Goal: Task Accomplishment & Management: Use online tool/utility

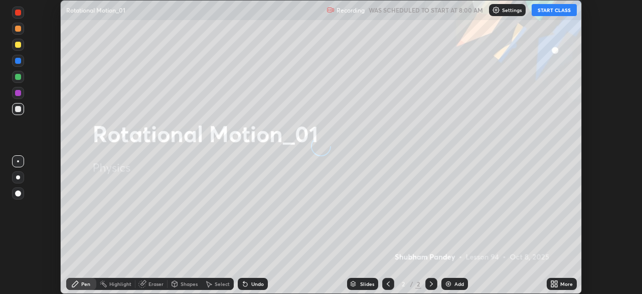
scroll to position [294, 642]
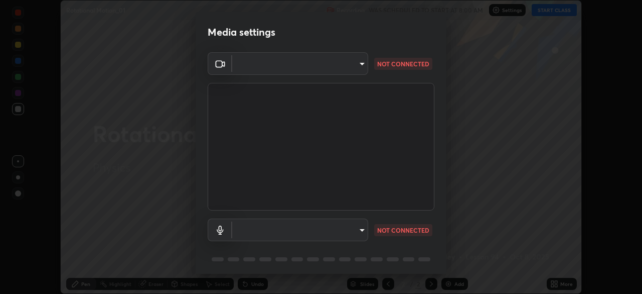
type input "3c3e881c1d4866bfd7e080c7bbf597d7771debadd28d1a9587aed4247d099012"
type input "default"
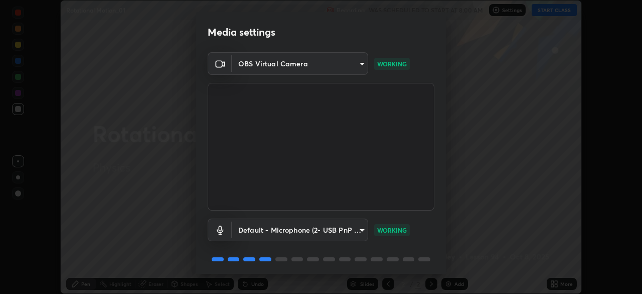
scroll to position [36, 0]
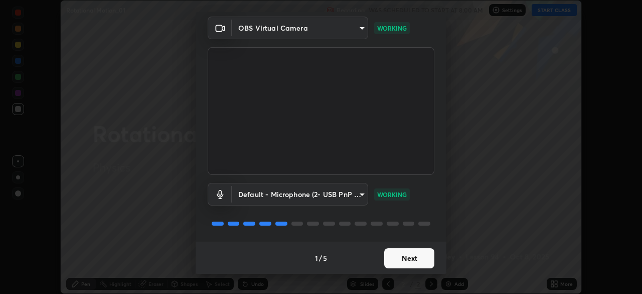
click at [398, 252] on button "Next" at bounding box center [409, 258] width 50 height 20
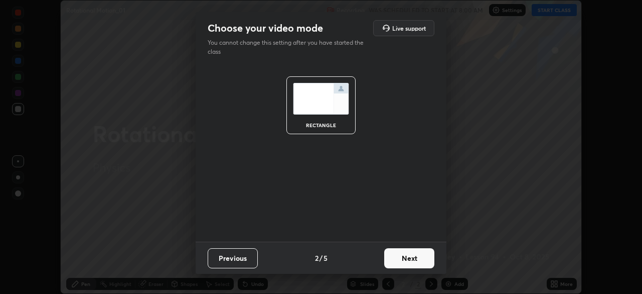
click at [404, 258] on button "Next" at bounding box center [409, 258] width 50 height 20
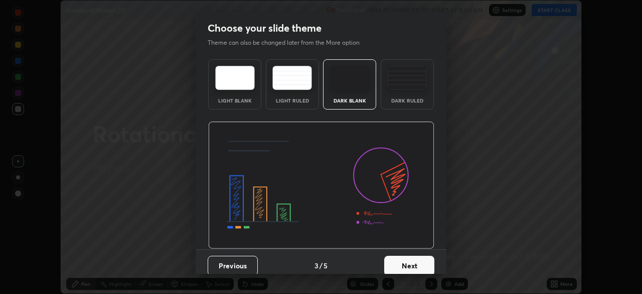
click at [407, 258] on button "Next" at bounding box center [409, 265] width 50 height 20
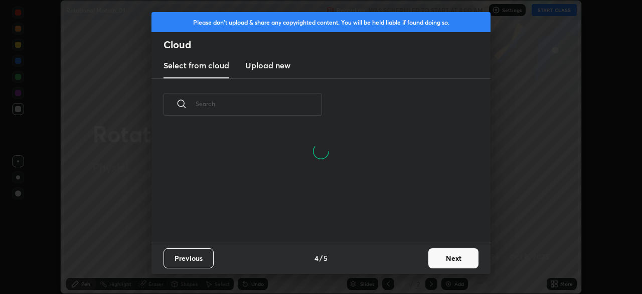
click at [446, 254] on button "Next" at bounding box center [454, 258] width 50 height 20
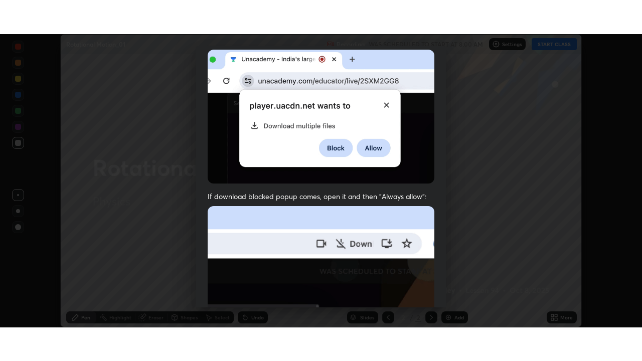
scroll to position [240, 0]
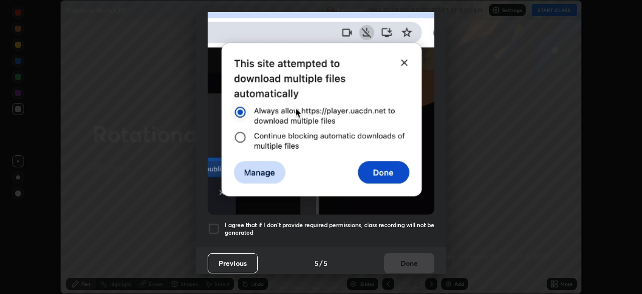
click at [217, 222] on div at bounding box center [214, 228] width 12 height 12
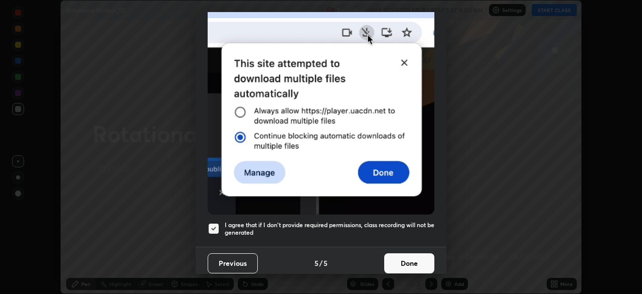
click at [394, 254] on button "Done" at bounding box center [409, 263] width 50 height 20
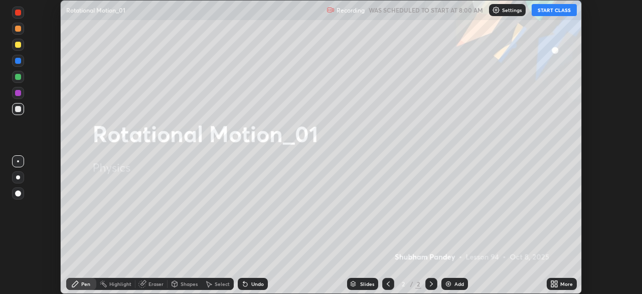
click at [552, 9] on button "START CLASS" at bounding box center [554, 10] width 45 height 12
click at [556, 283] on icon at bounding box center [556, 282] width 3 height 3
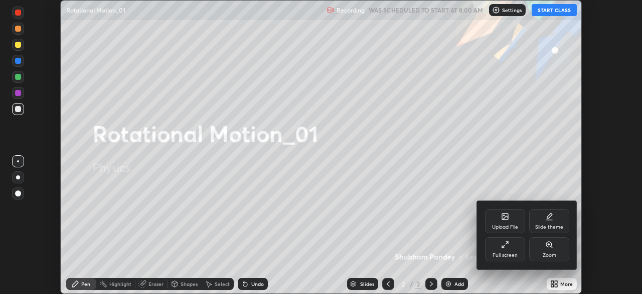
click at [510, 247] on div "Full screen" at bounding box center [505, 249] width 40 height 24
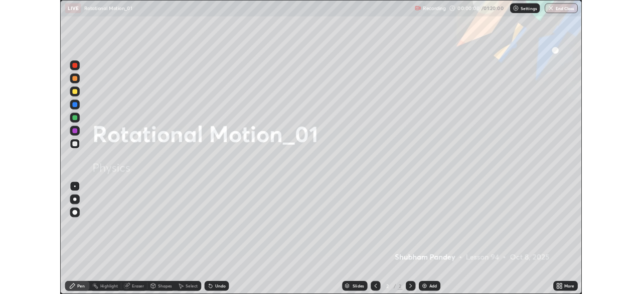
scroll to position [361, 642]
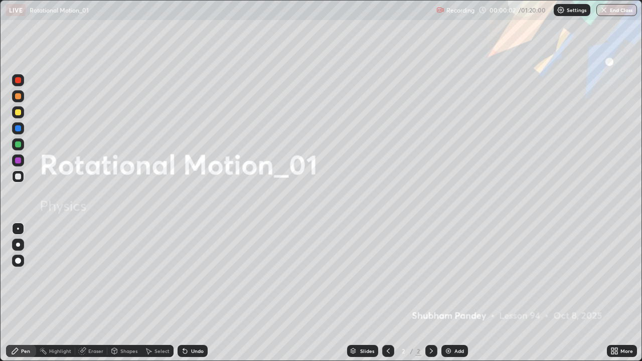
click at [23, 114] on div at bounding box center [18, 112] width 12 height 12
click at [16, 245] on div at bounding box center [18, 245] width 4 height 4
click at [458, 293] on div "Add" at bounding box center [460, 351] width 10 height 5
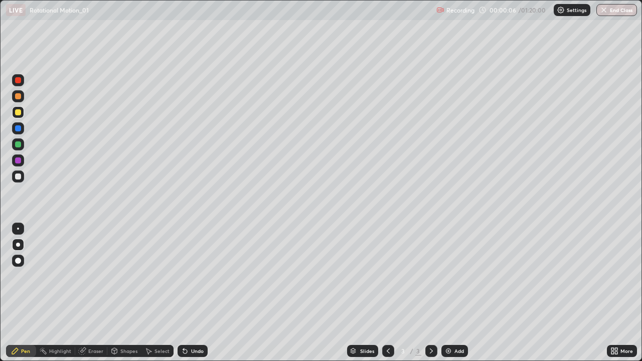
click at [19, 116] on div at bounding box center [18, 112] width 12 height 12
click at [129, 293] on div "Shapes" at bounding box center [128, 351] width 17 height 5
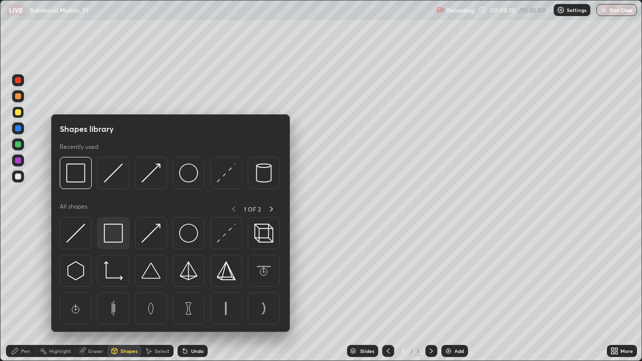
click at [117, 239] on img at bounding box center [113, 233] width 19 height 19
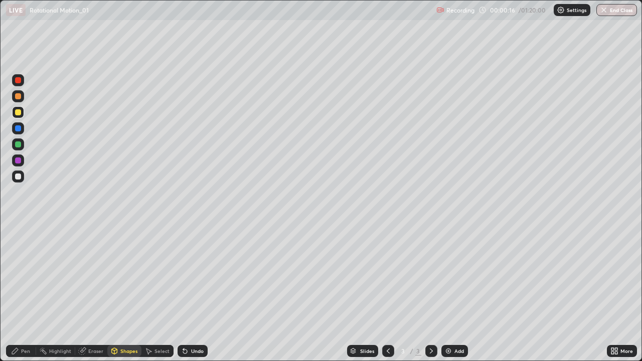
click at [158, 293] on div "Select" at bounding box center [162, 351] width 15 height 5
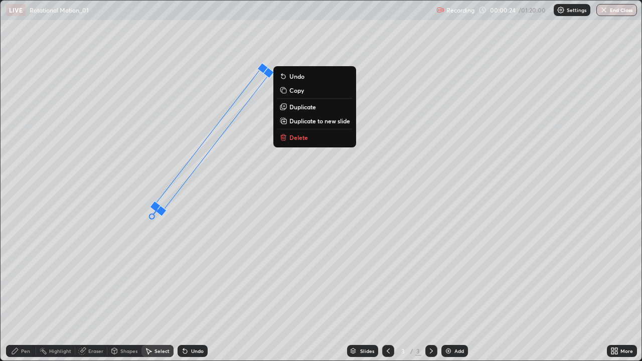
click at [157, 293] on div "Select" at bounding box center [162, 351] width 15 height 5
click at [124, 293] on div "Shapes" at bounding box center [128, 351] width 17 height 5
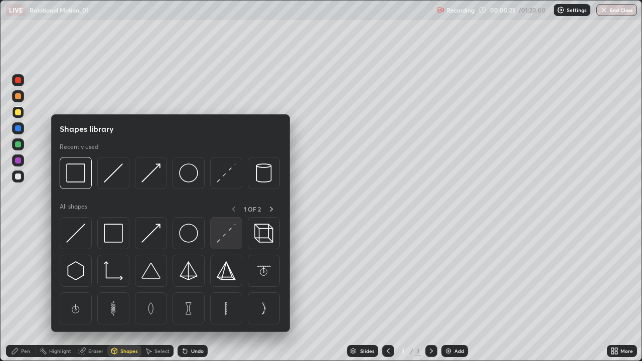
click at [222, 228] on img at bounding box center [226, 233] width 19 height 19
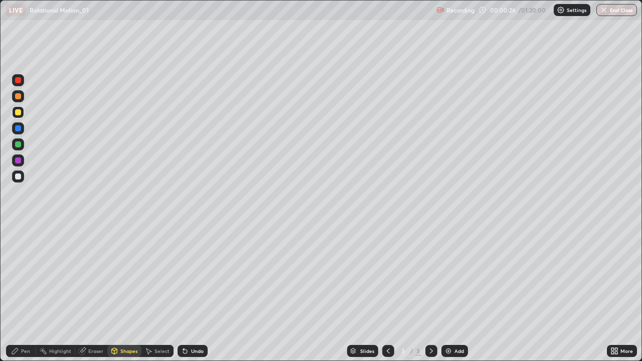
click at [19, 145] on div at bounding box center [18, 145] width 6 height 6
click at [193, 293] on div "Undo" at bounding box center [191, 351] width 34 height 20
click at [28, 293] on div "Pen" at bounding box center [25, 351] width 9 height 5
click at [18, 173] on div at bounding box center [18, 177] width 12 height 12
click at [124, 293] on div "Shapes" at bounding box center [128, 351] width 17 height 5
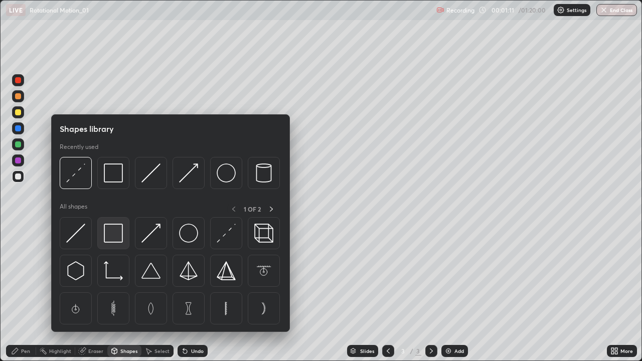
click at [114, 233] on img at bounding box center [113, 233] width 19 height 19
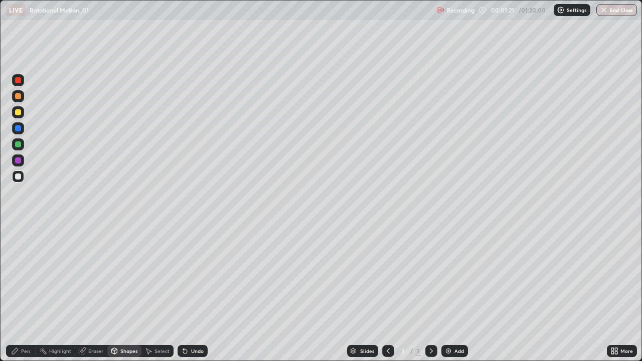
click at [23, 293] on div "Pen" at bounding box center [21, 351] width 30 height 12
click at [455, 293] on div "Add" at bounding box center [460, 351] width 10 height 5
click at [19, 113] on div at bounding box center [18, 112] width 6 height 6
click at [131, 293] on div "Shapes" at bounding box center [128, 351] width 17 height 5
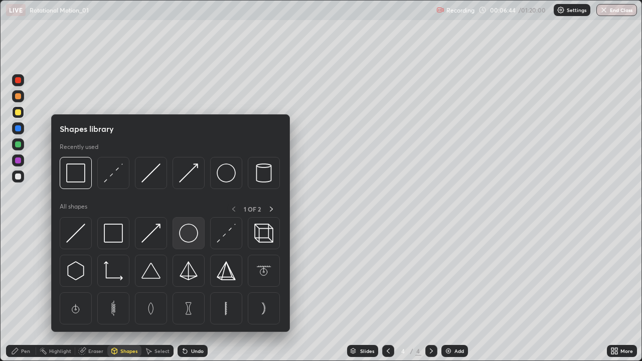
click at [187, 233] on img at bounding box center [188, 233] width 19 height 19
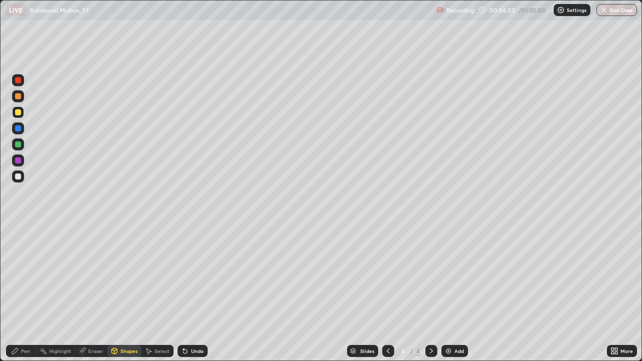
click at [159, 293] on div "Select" at bounding box center [162, 351] width 15 height 5
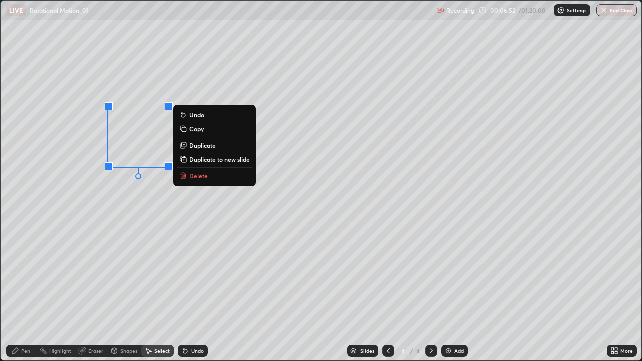
click at [196, 146] on p "Duplicate" at bounding box center [202, 146] width 27 height 8
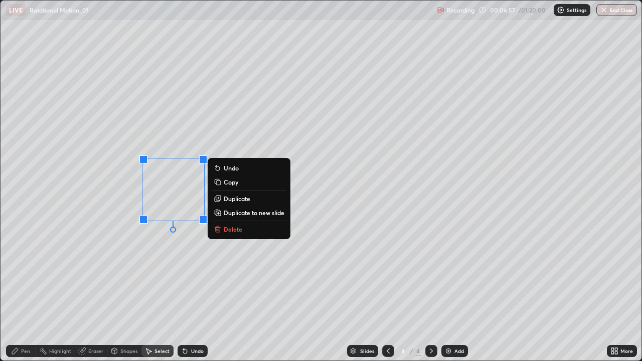
click at [227, 198] on p "Duplicate" at bounding box center [237, 199] width 27 height 8
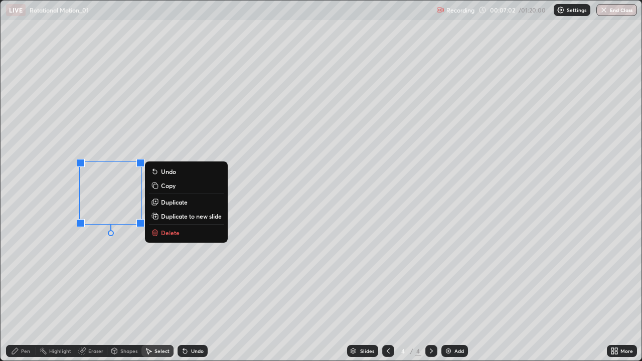
click at [100, 293] on div "0 ° Undo Copy Duplicate Duplicate to new slide Delete" at bounding box center [321, 181] width 641 height 360
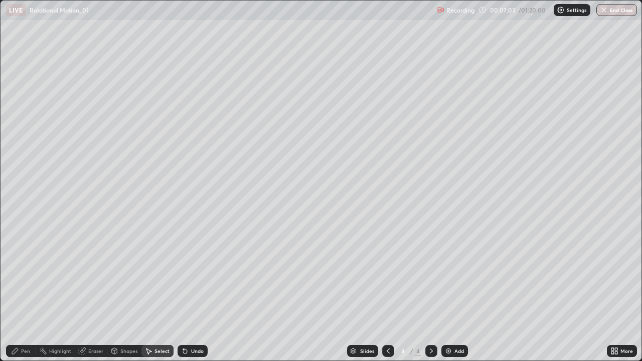
click at [127, 293] on div "Shapes" at bounding box center [128, 351] width 17 height 5
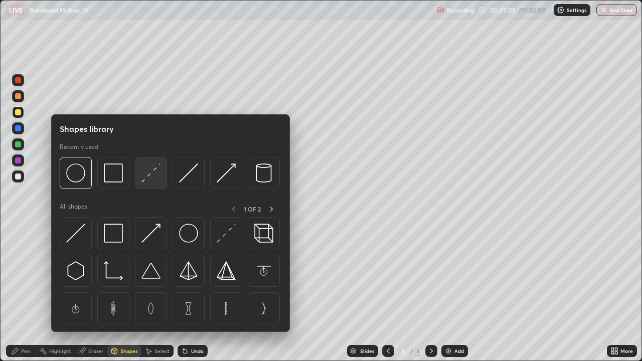
click at [151, 171] on img at bounding box center [151, 173] width 19 height 19
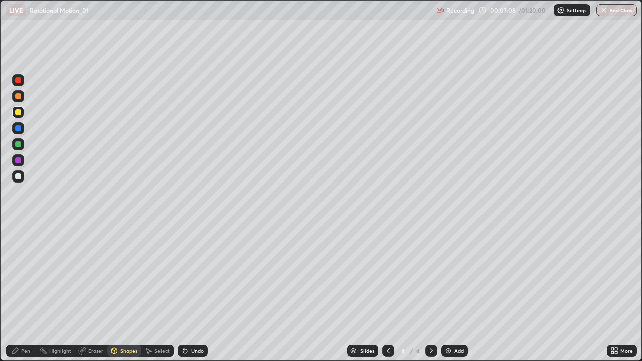
click at [190, 293] on div "Undo" at bounding box center [193, 351] width 30 height 12
click at [16, 176] on div at bounding box center [18, 177] width 6 height 6
click at [21, 293] on div "Pen" at bounding box center [21, 351] width 30 height 12
click at [617, 293] on icon at bounding box center [616, 353] width 3 height 3
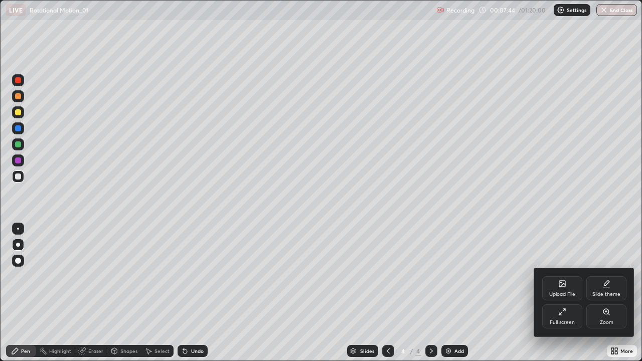
click at [563, 293] on div "Full screen" at bounding box center [562, 317] width 40 height 24
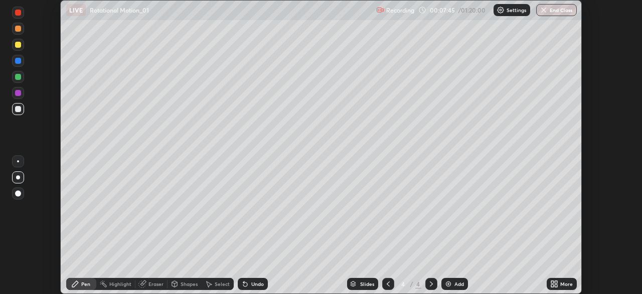
scroll to position [49888, 49540]
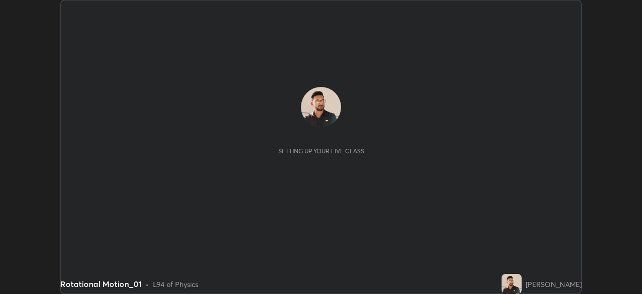
scroll to position [294, 642]
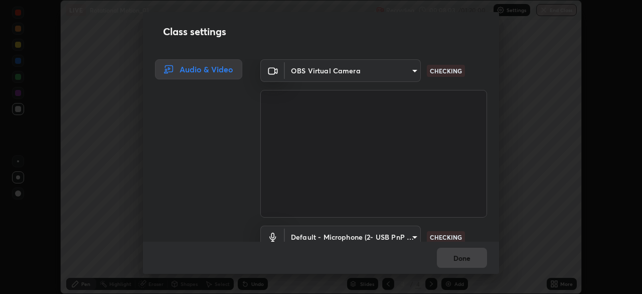
click at [550, 280] on div "Class settings Audio & Video OBS Virtual Camera 3c3e881c1d4866bfd7e080c7bbf597d…" at bounding box center [321, 147] width 642 height 294
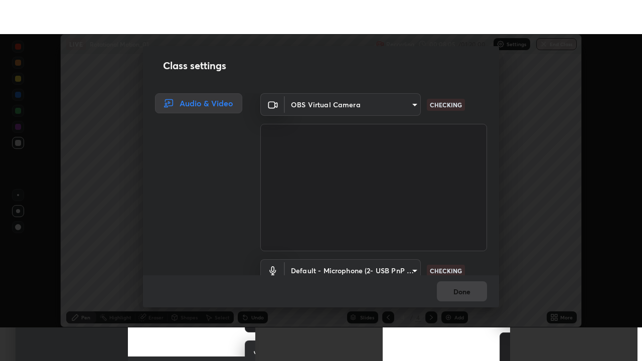
scroll to position [46, 0]
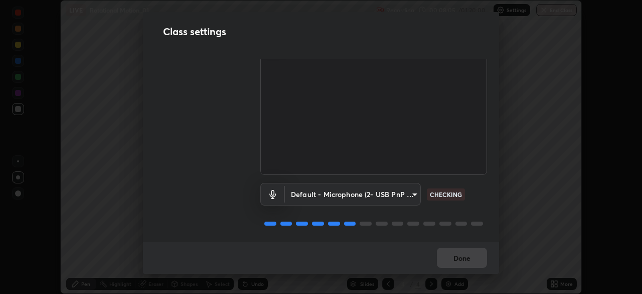
click at [339, 193] on body "Erase all LIVE Rotational Motion_01 Recording 00:08:05 / 01:20:00 Settings End …" at bounding box center [321, 147] width 642 height 294
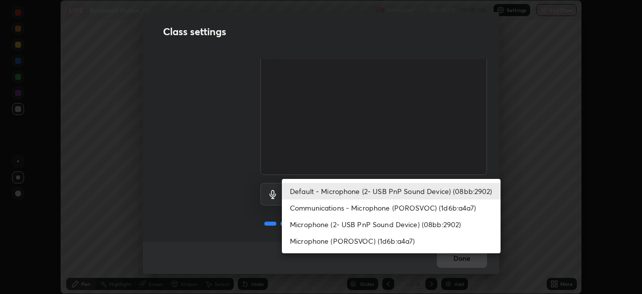
click at [330, 193] on li "Default - Microphone (2- USB PnP Sound Device) (08bb:2902)" at bounding box center [391, 191] width 219 height 17
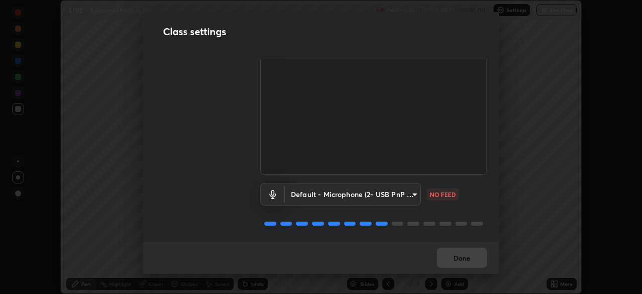
click at [370, 188] on body "Erase all LIVE Rotational Motion_01 Recording 00:08:11 / 01:20:00 Settings End …" at bounding box center [321, 147] width 642 height 294
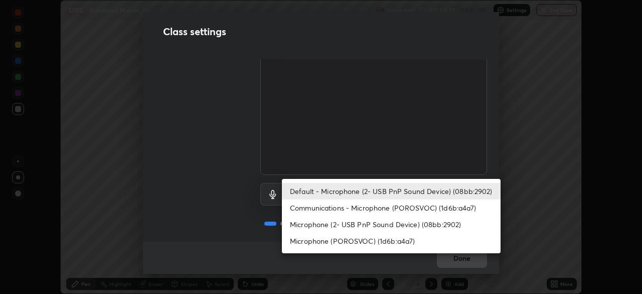
click at [336, 224] on li "Microphone (2- USB PnP Sound Device) (08bb:2902)" at bounding box center [391, 224] width 219 height 17
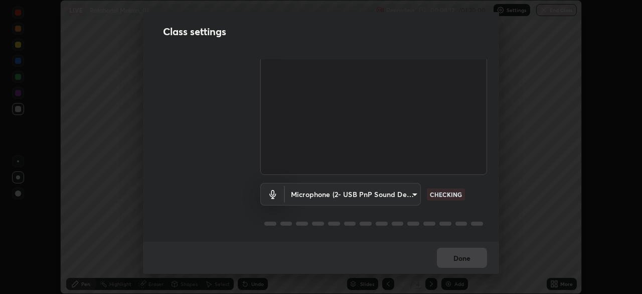
click at [316, 187] on body "Erase all LIVE Rotational Motion_01 Recording 00:08:12 / 01:20:00 Settings End …" at bounding box center [321, 147] width 642 height 294
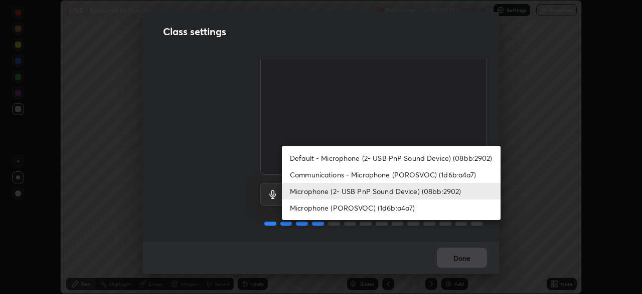
click at [317, 157] on li "Default - Microphone (2- USB PnP Sound Device) (08bb:2902)" at bounding box center [391, 158] width 219 height 17
type input "default"
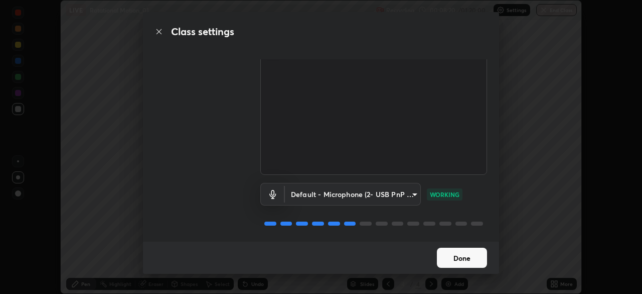
click at [456, 259] on button "Done" at bounding box center [462, 257] width 50 height 20
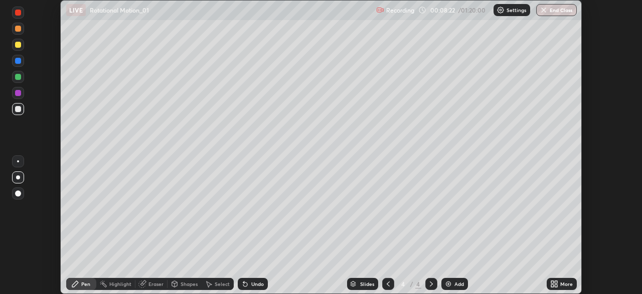
click at [556, 281] on icon at bounding box center [556, 282] width 3 height 3
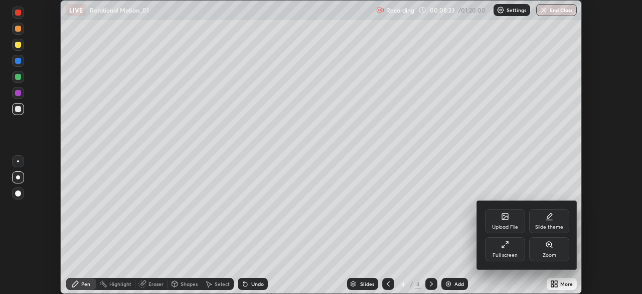
click at [510, 245] on div "Full screen" at bounding box center [505, 249] width 40 height 24
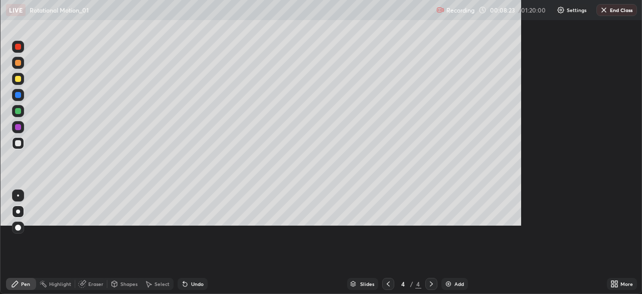
scroll to position [361, 642]
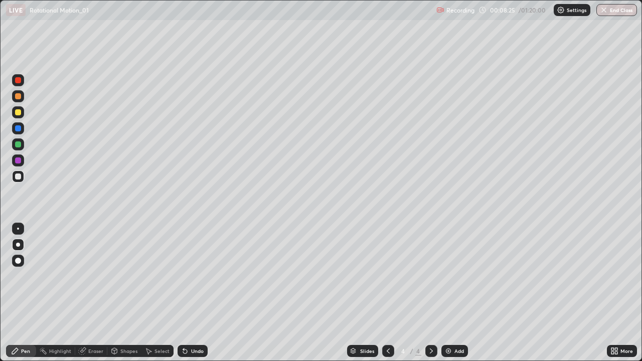
click at [20, 114] on div at bounding box center [18, 112] width 6 height 6
click at [194, 293] on div "Undo" at bounding box center [197, 351] width 13 height 5
click at [17, 114] on div at bounding box center [18, 112] width 6 height 6
click at [16, 147] on div at bounding box center [18, 145] width 6 height 6
click at [17, 182] on div at bounding box center [18, 177] width 12 height 12
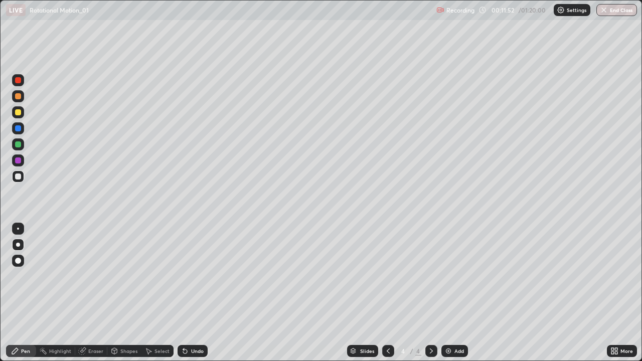
click at [17, 110] on div at bounding box center [18, 112] width 6 height 6
click at [196, 293] on div "Undo" at bounding box center [197, 351] width 13 height 5
click at [18, 177] on div at bounding box center [18, 177] width 6 height 6
click at [464, 293] on div "Add" at bounding box center [455, 351] width 27 height 12
click at [19, 111] on div at bounding box center [18, 112] width 6 height 6
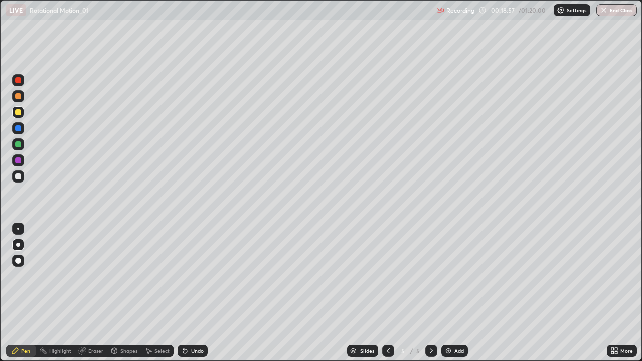
click at [125, 293] on div "Shapes" at bounding box center [128, 351] width 17 height 5
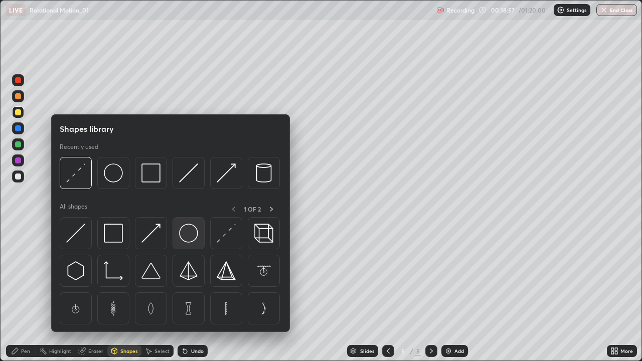
click at [186, 228] on img at bounding box center [188, 233] width 19 height 19
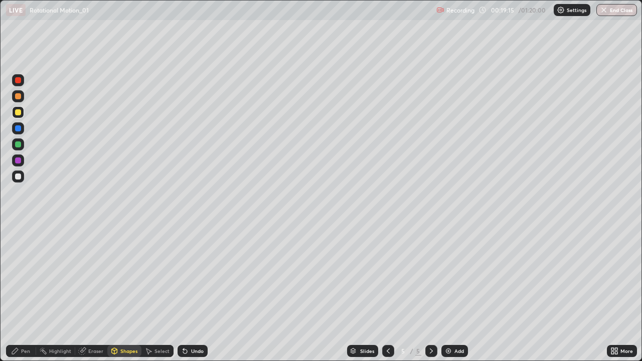
click at [15, 176] on div at bounding box center [18, 177] width 12 height 12
click at [129, 293] on div "Shapes" at bounding box center [128, 351] width 17 height 5
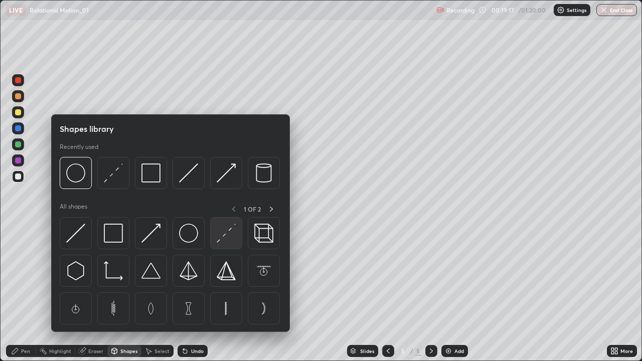
click at [230, 231] on img at bounding box center [226, 233] width 19 height 19
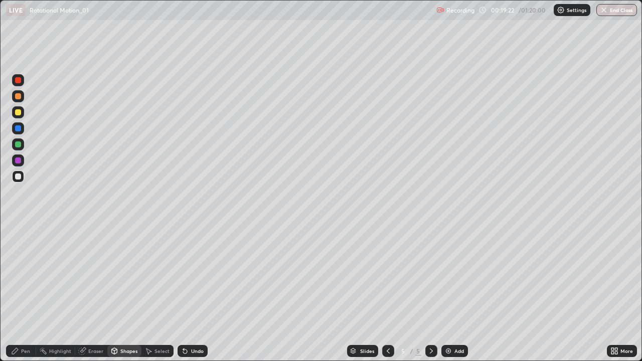
click at [25, 293] on div "Pen" at bounding box center [21, 351] width 30 height 12
click at [21, 177] on div at bounding box center [18, 177] width 6 height 6
click at [19, 175] on div at bounding box center [18, 177] width 6 height 6
click at [458, 293] on div "Add" at bounding box center [455, 351] width 27 height 12
click at [19, 112] on div at bounding box center [18, 112] width 6 height 6
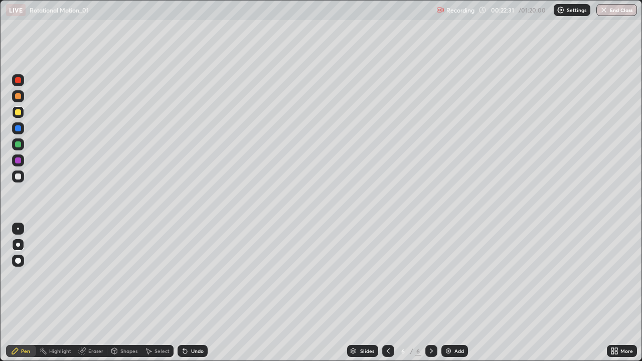
click at [122, 293] on div "Shapes" at bounding box center [128, 351] width 17 height 5
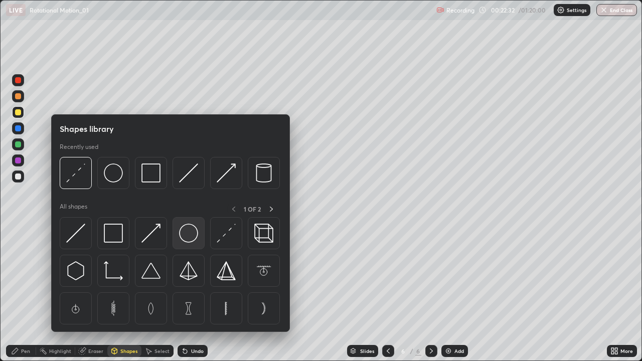
click at [190, 234] on img at bounding box center [188, 233] width 19 height 19
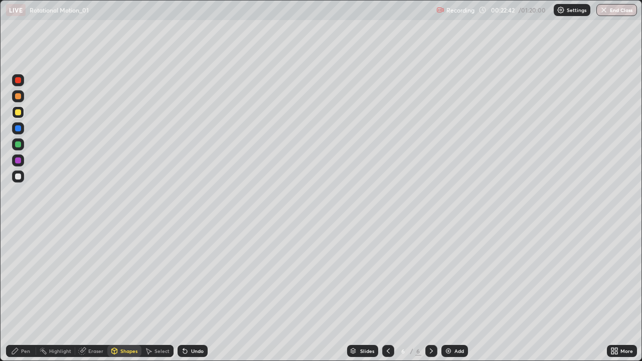
click at [127, 293] on div "Shapes" at bounding box center [128, 351] width 17 height 5
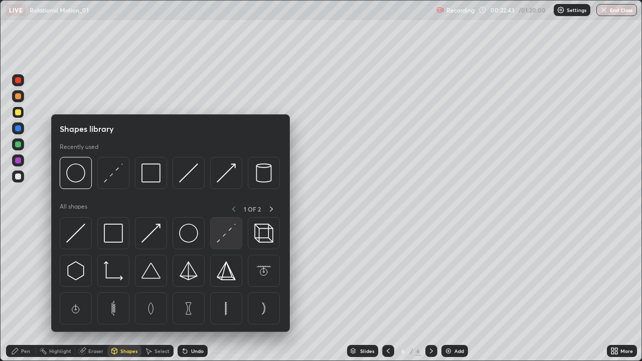
click at [225, 227] on img at bounding box center [226, 233] width 19 height 19
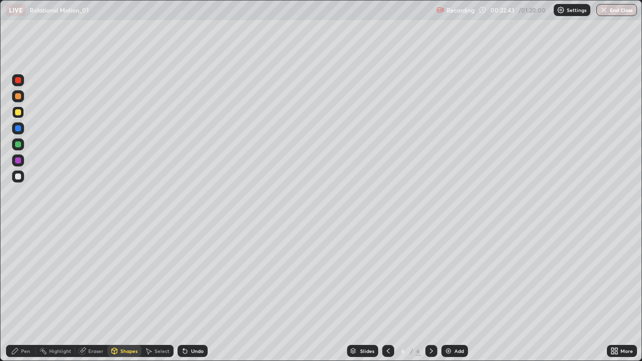
click at [18, 177] on div at bounding box center [18, 177] width 6 height 6
click at [21, 293] on div "Pen" at bounding box center [25, 351] width 9 height 5
click at [118, 293] on div "Shapes" at bounding box center [124, 351] width 34 height 12
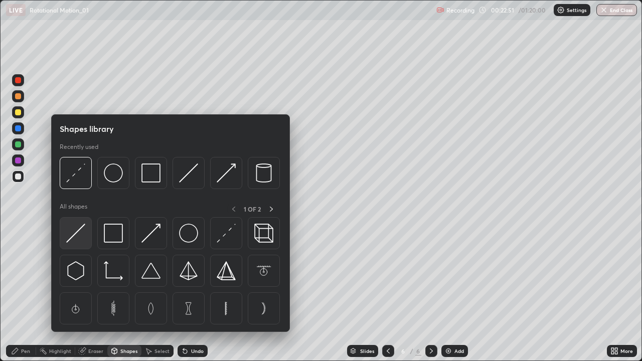
click at [77, 232] on img at bounding box center [75, 233] width 19 height 19
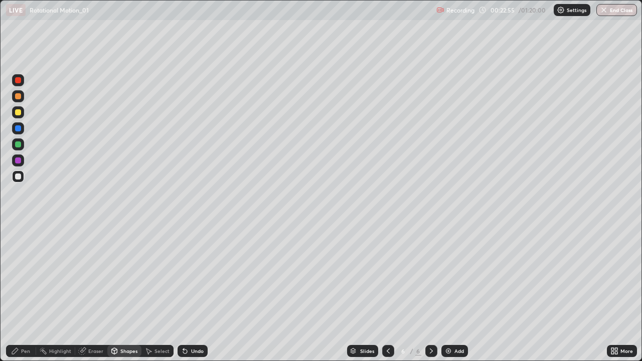
click at [20, 293] on div "Pen" at bounding box center [21, 351] width 30 height 12
click at [18, 143] on div at bounding box center [18, 145] width 6 height 6
click at [18, 177] on div at bounding box center [18, 177] width 6 height 6
click at [199, 293] on div "Undo" at bounding box center [197, 351] width 13 height 5
click at [194, 293] on div "Undo" at bounding box center [197, 351] width 13 height 5
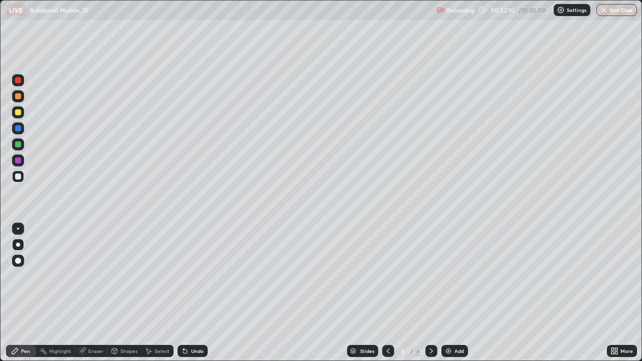
click at [431, 293] on icon at bounding box center [432, 351] width 8 height 8
click at [455, 293] on div "Add" at bounding box center [460, 351] width 10 height 5
click at [16, 116] on div at bounding box center [18, 112] width 12 height 12
click at [128, 293] on div "Shapes" at bounding box center [128, 351] width 17 height 5
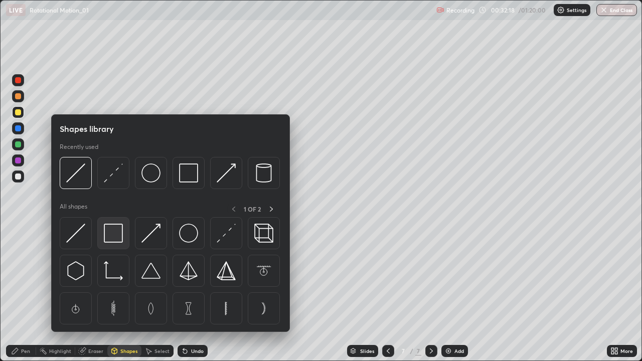
click at [113, 231] on img at bounding box center [113, 233] width 19 height 19
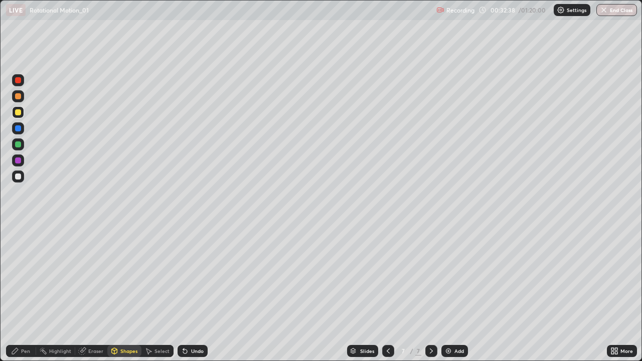
click at [196, 293] on div "Undo" at bounding box center [197, 351] width 13 height 5
click at [17, 176] on div at bounding box center [18, 177] width 6 height 6
click at [23, 293] on div "Pen" at bounding box center [25, 351] width 9 height 5
click at [121, 293] on div "Shapes" at bounding box center [128, 351] width 17 height 5
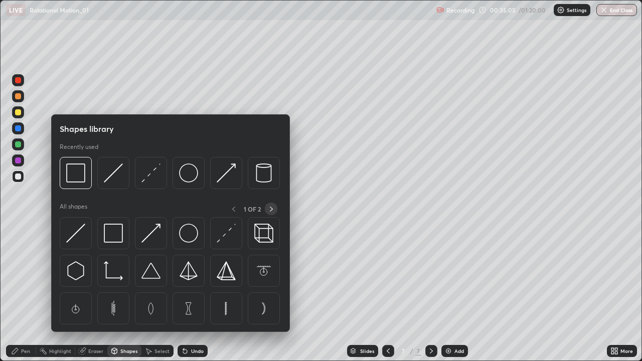
click at [271, 209] on icon at bounding box center [271, 209] width 8 height 8
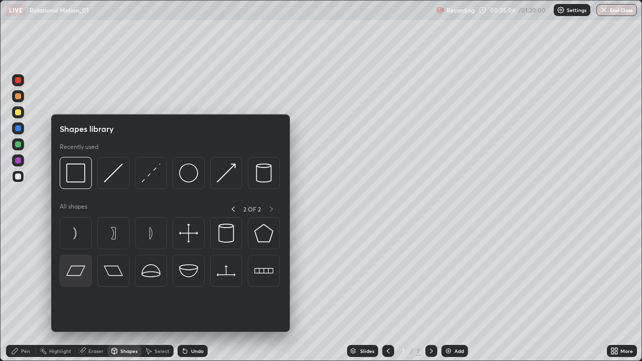
click at [75, 274] on img at bounding box center [75, 270] width 19 height 19
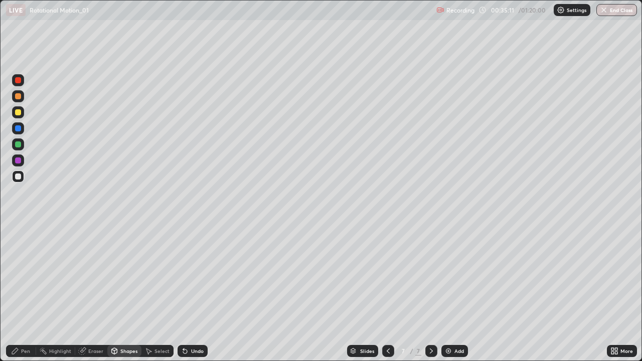
click at [27, 293] on div "Pen" at bounding box center [25, 351] width 9 height 5
click at [115, 293] on icon at bounding box center [115, 351] width 6 height 6
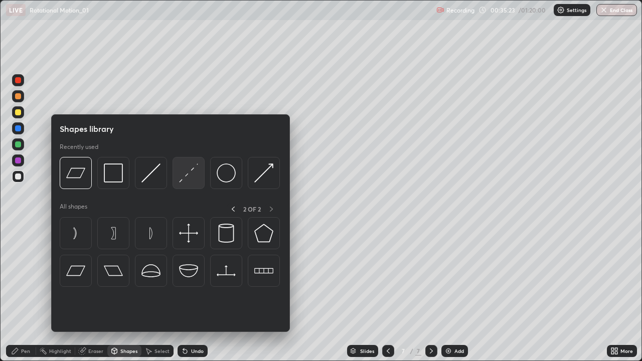
click at [186, 170] on img at bounding box center [188, 173] width 19 height 19
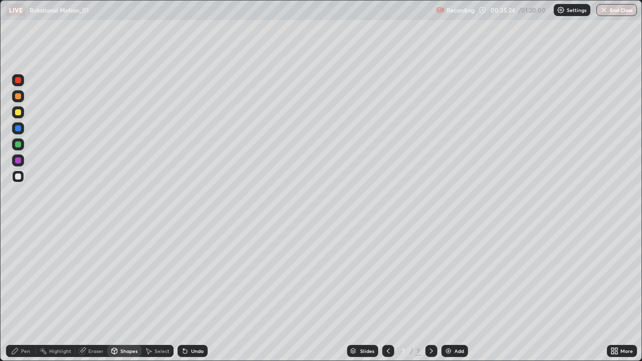
click at [18, 111] on div at bounding box center [18, 112] width 6 height 6
click at [191, 293] on div "Undo" at bounding box center [197, 351] width 13 height 5
click at [19, 293] on div "Pen" at bounding box center [21, 351] width 30 height 12
click at [17, 174] on div at bounding box center [18, 177] width 6 height 6
click at [450, 293] on img at bounding box center [449, 351] width 8 height 8
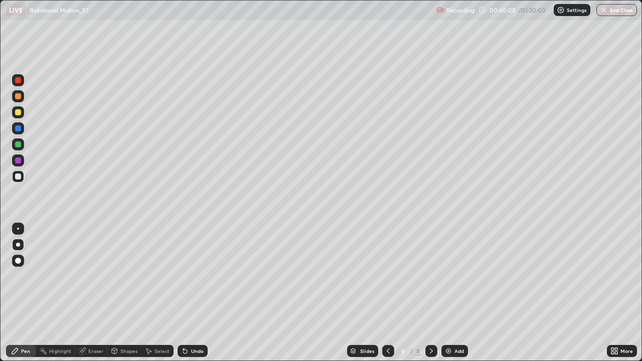
click at [16, 112] on div at bounding box center [18, 112] width 6 height 6
click at [122, 293] on div "Shapes" at bounding box center [128, 351] width 17 height 5
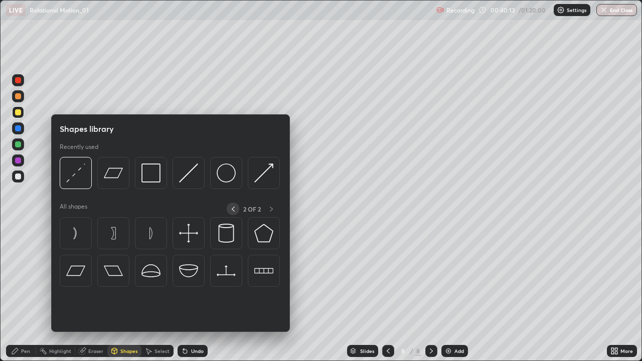
click at [233, 209] on icon at bounding box center [233, 209] width 8 height 8
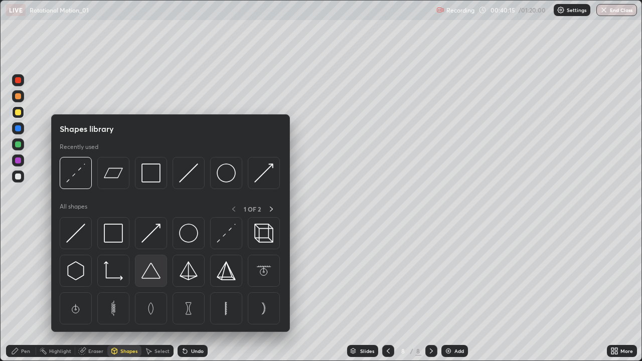
click at [152, 270] on img at bounding box center [151, 270] width 19 height 19
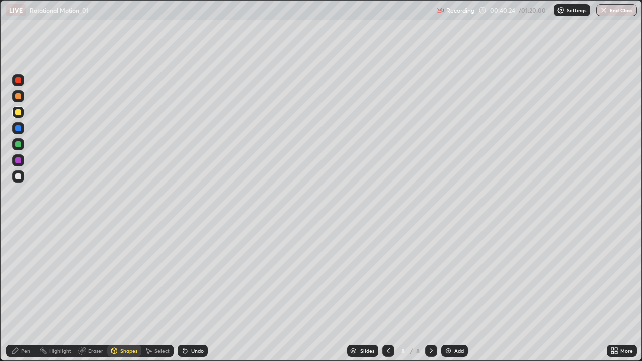
click at [21, 293] on div "Pen" at bounding box center [25, 351] width 9 height 5
click at [19, 179] on div at bounding box center [18, 177] width 6 height 6
click at [16, 293] on icon at bounding box center [15, 351] width 6 height 6
click at [19, 80] on div at bounding box center [18, 80] width 6 height 6
click at [156, 293] on div "Select" at bounding box center [158, 351] width 32 height 12
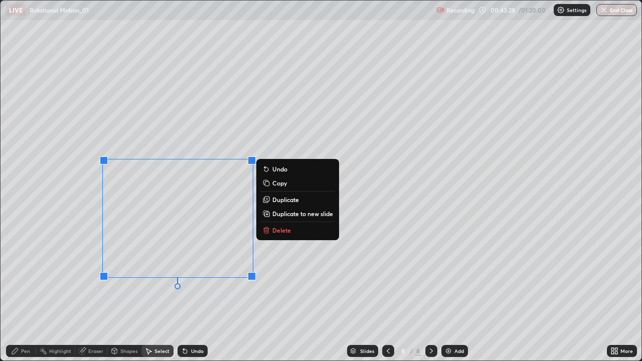
click at [273, 230] on p "Delete" at bounding box center [281, 230] width 19 height 8
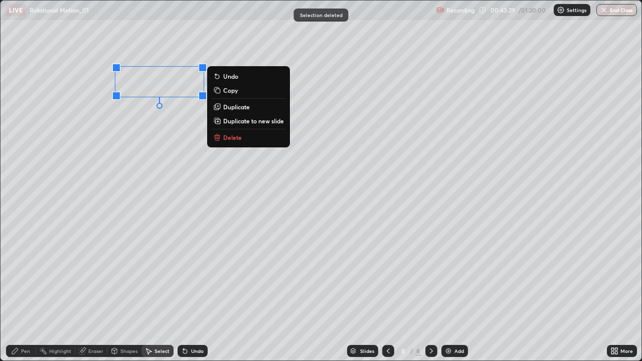
click at [246, 136] on button "Delete" at bounding box center [248, 137] width 75 height 12
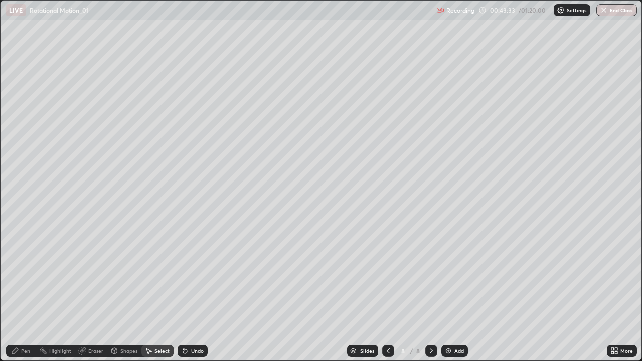
click at [92, 293] on div "Eraser" at bounding box center [95, 351] width 15 height 5
click at [155, 293] on div "Select" at bounding box center [162, 351] width 15 height 5
click at [127, 293] on div "Shapes" at bounding box center [128, 351] width 17 height 5
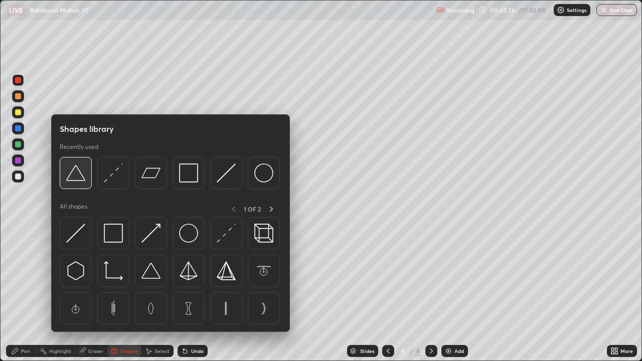
click at [75, 175] on img at bounding box center [75, 173] width 19 height 19
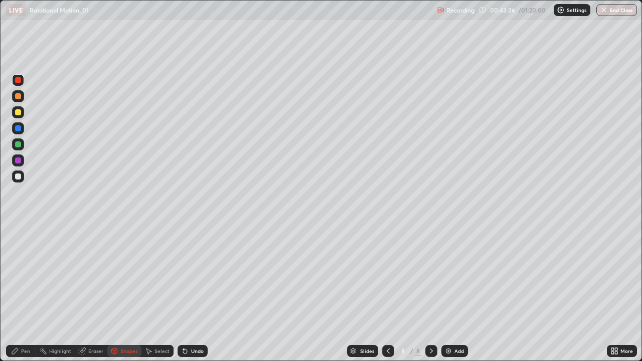
click at [17, 108] on div at bounding box center [18, 112] width 12 height 12
click at [24, 293] on div "Pen" at bounding box center [21, 351] width 30 height 12
click at [18, 177] on div at bounding box center [18, 177] width 6 height 6
click at [117, 293] on icon at bounding box center [114, 351] width 8 height 8
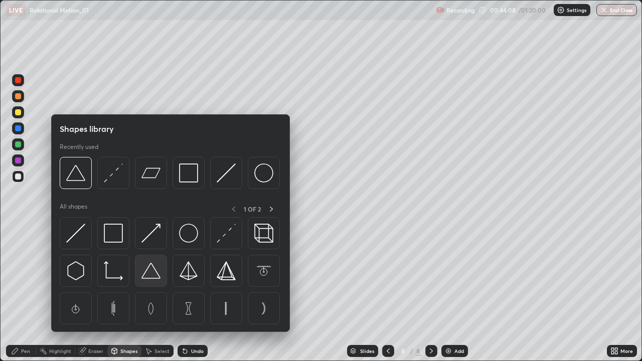
click at [154, 269] on img at bounding box center [151, 270] width 19 height 19
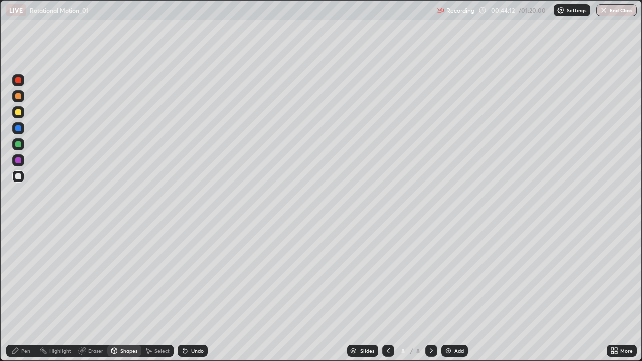
click at [124, 293] on div "Shapes" at bounding box center [124, 351] width 34 height 12
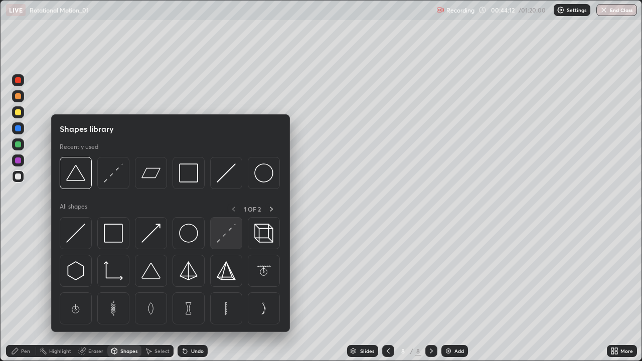
click at [223, 228] on img at bounding box center [226, 233] width 19 height 19
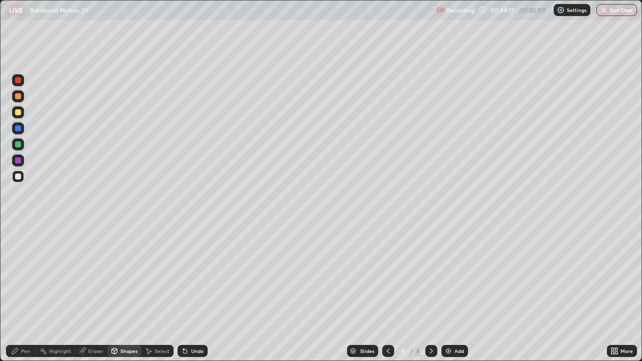
click at [19, 113] on div at bounding box center [18, 112] width 6 height 6
click at [19, 293] on div "Pen" at bounding box center [21, 351] width 30 height 12
click at [17, 180] on div at bounding box center [18, 177] width 12 height 12
click at [189, 293] on div "Undo" at bounding box center [193, 351] width 30 height 12
click at [433, 293] on icon at bounding box center [432, 351] width 8 height 8
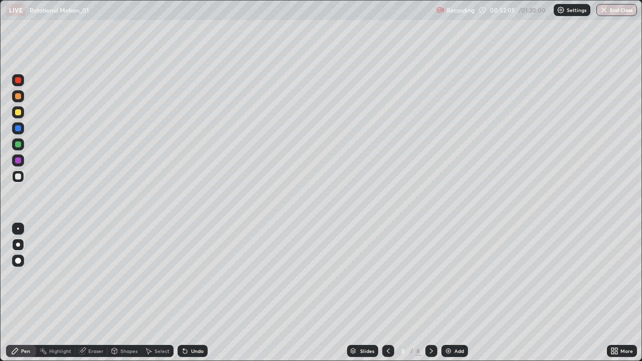
click at [457, 293] on div "Add" at bounding box center [460, 351] width 10 height 5
click at [18, 117] on div at bounding box center [18, 112] width 12 height 12
click at [127, 293] on div "Shapes" at bounding box center [128, 351] width 17 height 5
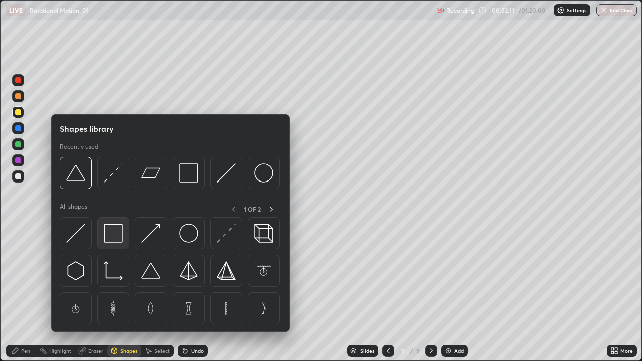
click at [117, 232] on img at bounding box center [113, 233] width 19 height 19
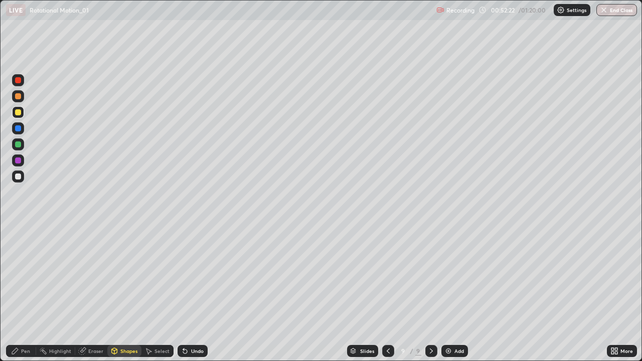
click at [127, 293] on div "Shapes" at bounding box center [124, 351] width 34 height 12
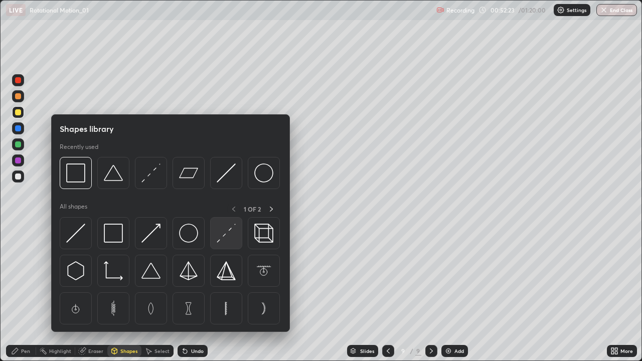
click at [221, 233] on img at bounding box center [226, 233] width 19 height 19
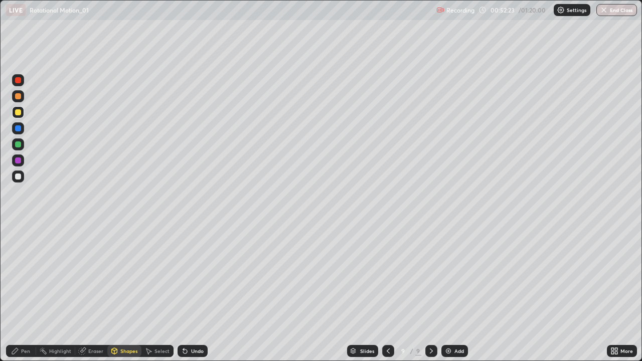
click at [19, 81] on div at bounding box center [18, 80] width 6 height 6
click at [22, 293] on div "Pen" at bounding box center [21, 351] width 30 height 12
click at [17, 174] on div at bounding box center [18, 177] width 6 height 6
click at [19, 80] on div at bounding box center [18, 80] width 6 height 6
click at [17, 177] on div at bounding box center [18, 177] width 6 height 6
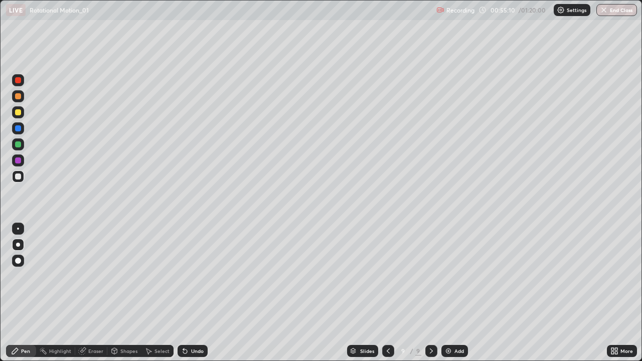
click at [129, 293] on div "Shapes" at bounding box center [124, 351] width 34 height 12
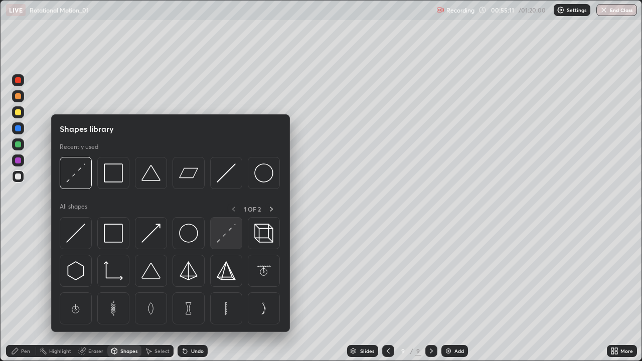
click at [227, 233] on img at bounding box center [226, 233] width 19 height 19
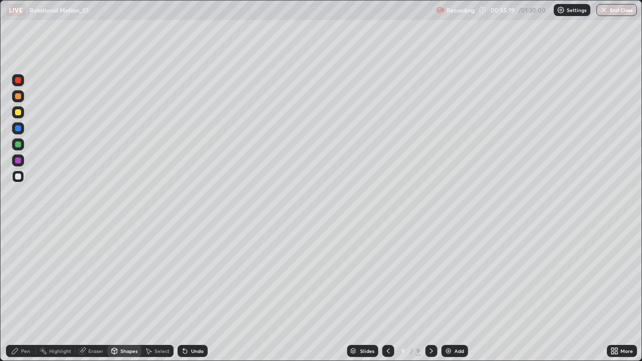
click at [27, 293] on div "Pen" at bounding box center [21, 351] width 30 height 12
click at [387, 293] on icon at bounding box center [388, 351] width 8 height 8
click at [387, 293] on icon at bounding box center [388, 351] width 3 height 5
click at [431, 293] on icon at bounding box center [432, 351] width 8 height 8
click at [435, 293] on div at bounding box center [432, 351] width 12 height 12
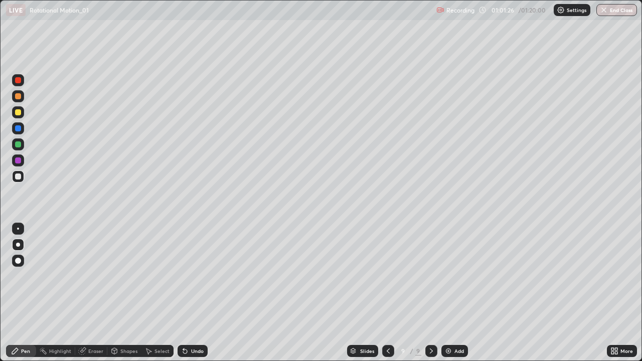
click at [456, 293] on div "Add" at bounding box center [460, 351] width 10 height 5
click at [455, 293] on div "Add" at bounding box center [460, 351] width 10 height 5
click at [18, 110] on div at bounding box center [18, 112] width 6 height 6
click at [119, 293] on div "Shapes" at bounding box center [124, 351] width 34 height 12
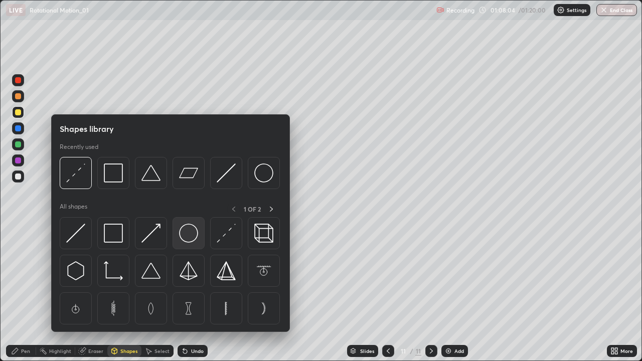
click at [184, 232] on img at bounding box center [188, 233] width 19 height 19
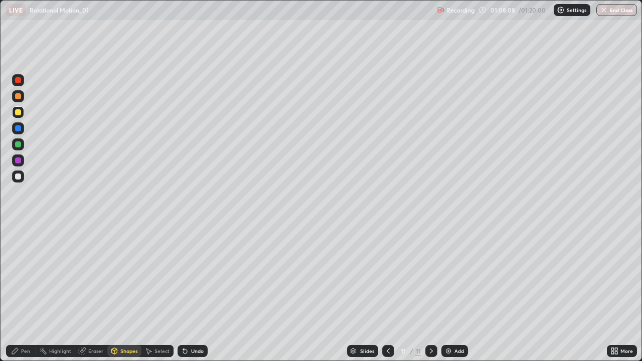
click at [22, 293] on div "Pen" at bounding box center [25, 351] width 9 height 5
click at [129, 293] on div "Shapes" at bounding box center [128, 351] width 17 height 5
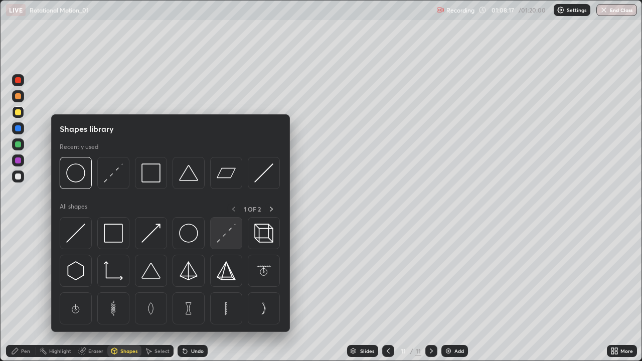
click at [225, 230] on img at bounding box center [226, 233] width 19 height 19
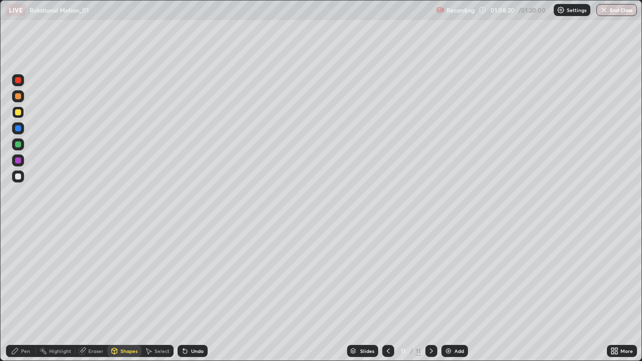
click at [20, 177] on div at bounding box center [18, 177] width 6 height 6
click at [22, 293] on div "Pen" at bounding box center [25, 351] width 9 height 5
click at [126, 293] on div "Shapes" at bounding box center [128, 351] width 17 height 5
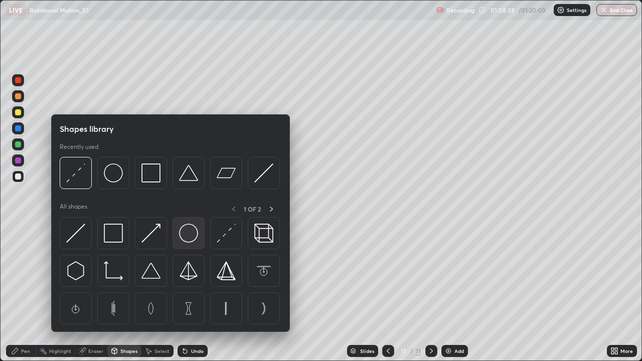
click at [188, 233] on img at bounding box center [188, 233] width 19 height 19
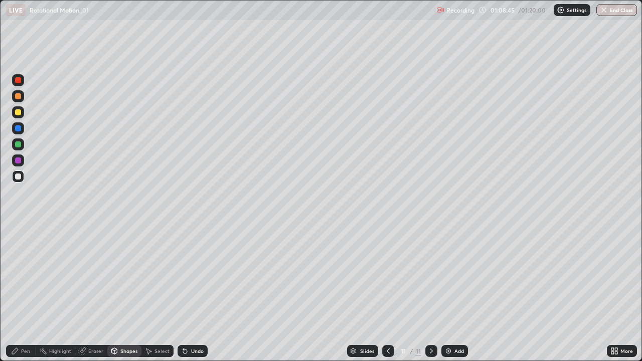
click at [24, 293] on div "Pen" at bounding box center [25, 351] width 9 height 5
click at [20, 110] on div at bounding box center [18, 112] width 6 height 6
click at [18, 176] on div at bounding box center [18, 177] width 6 height 6
click at [101, 293] on div "Eraser" at bounding box center [91, 351] width 32 height 12
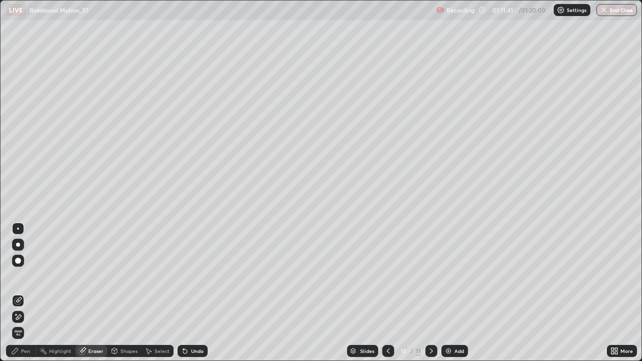
click at [27, 293] on div "Pen" at bounding box center [25, 351] width 9 height 5
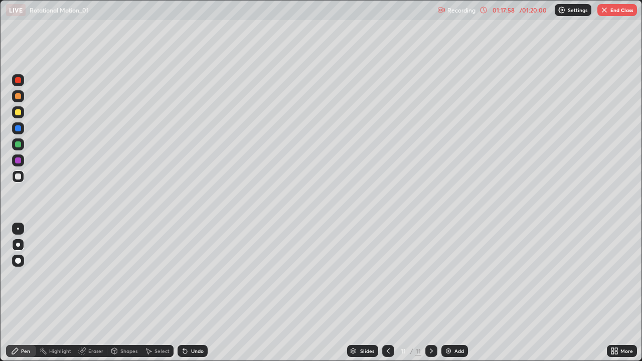
click at [619, 11] on button "End Class" at bounding box center [618, 10] width 40 height 12
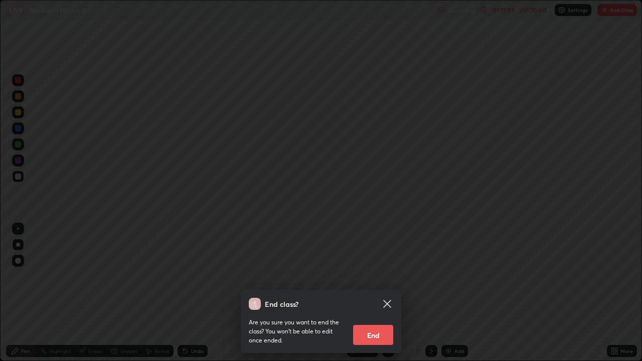
click at [373, 293] on button "End" at bounding box center [373, 335] width 40 height 20
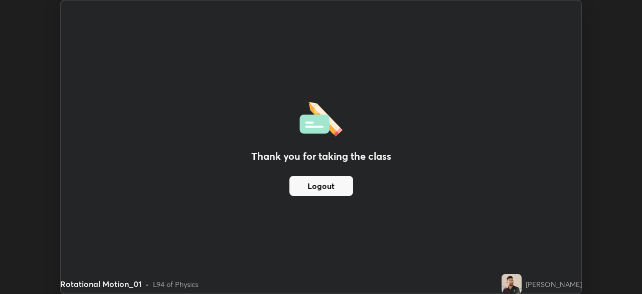
scroll to position [49888, 49540]
click at [336, 185] on button "Logout" at bounding box center [322, 186] width 64 height 20
